Goal: Information Seeking & Learning: Find specific fact

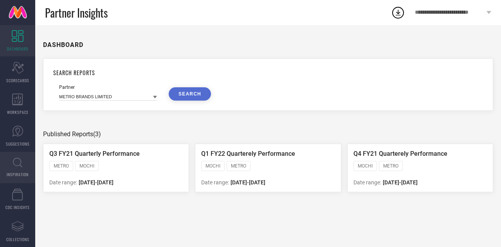
click at [26, 171] on link "INSPIRATION" at bounding box center [17, 167] width 35 height 31
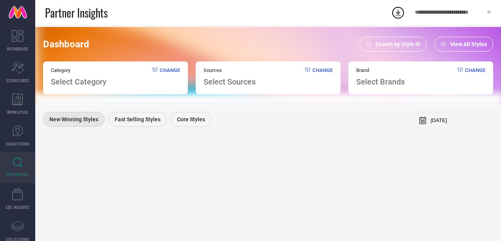
click at [454, 46] on span "View All Styles" at bounding box center [468, 44] width 37 height 6
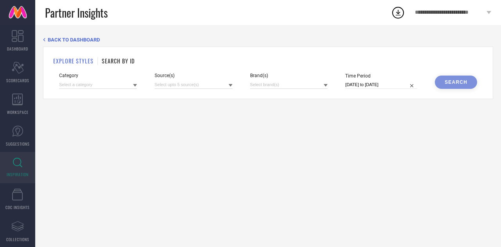
click at [22, 176] on span "INSPIRATION" at bounding box center [18, 175] width 22 height 6
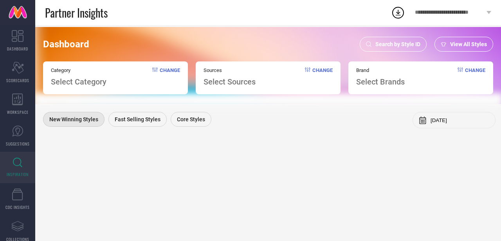
click at [479, 41] on span "View All Styles" at bounding box center [468, 44] width 37 height 6
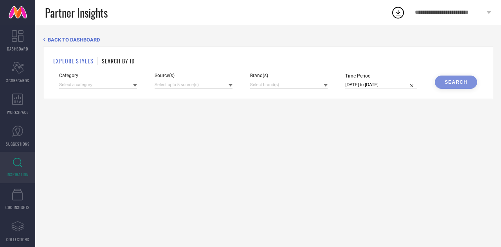
click at [118, 61] on h1 "SEARCH BY ID" at bounding box center [118, 61] width 33 height 8
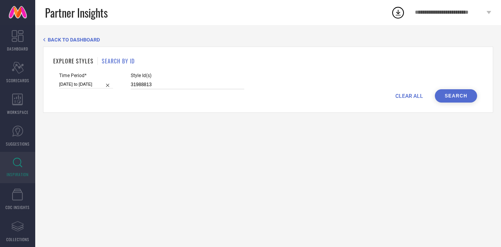
drag, startPoint x: 160, startPoint y: 87, endPoint x: 95, endPoint y: 77, distance: 66.1
click at [95, 77] on div "Time Period* [DATE] to [DATE] Style Id(s) 31988813" at bounding box center [268, 81] width 418 height 16
paste input "0955107"
type input "30955107"
click at [80, 87] on input "[DATE] to [DATE]" at bounding box center [86, 84] width 54 height 8
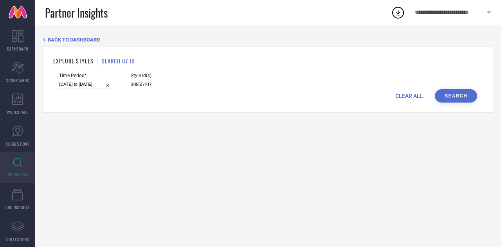
select select "2"
select select "2025"
select select "3"
select select "2025"
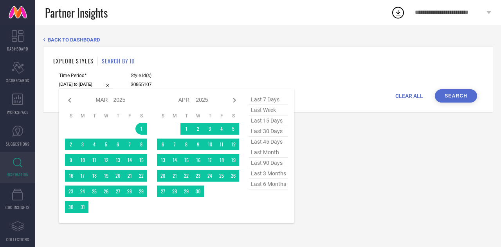
type input "30955107"
click at [273, 183] on span "last 6 months" at bounding box center [268, 184] width 39 height 11
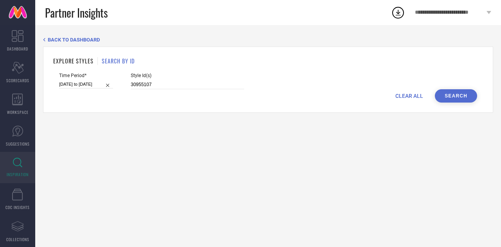
click at [457, 97] on button "Search" at bounding box center [456, 95] width 42 height 13
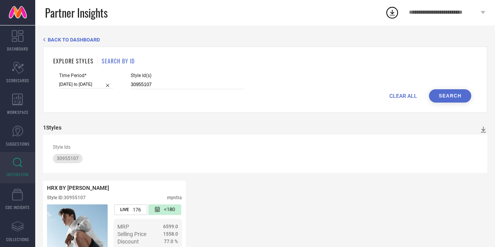
scroll to position [62, 0]
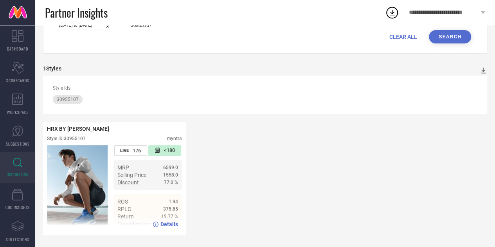
click at [166, 225] on span "Details" at bounding box center [170, 224] width 18 height 6
